Goal: Go to known website: Access a specific website the user already knows

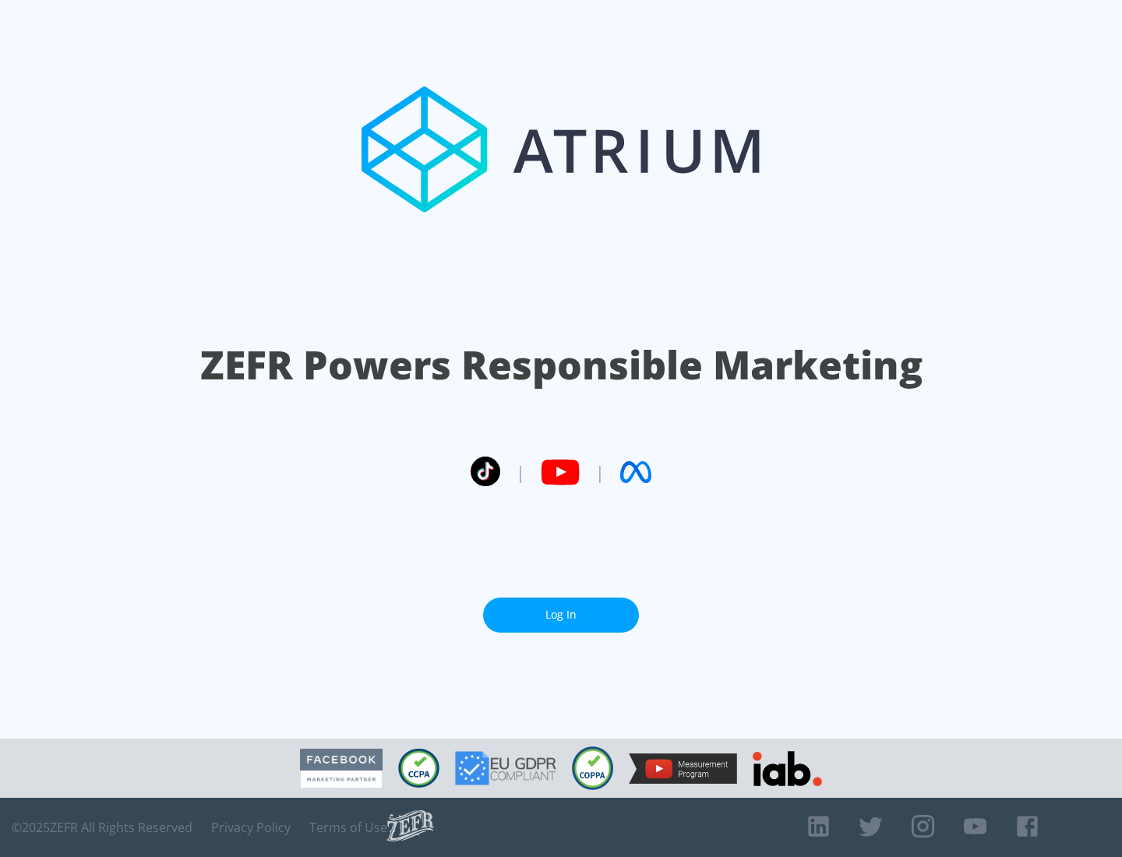
click at [561, 608] on link "Log In" at bounding box center [561, 614] width 156 height 35
